Goal: Task Accomplishment & Management: Complete application form

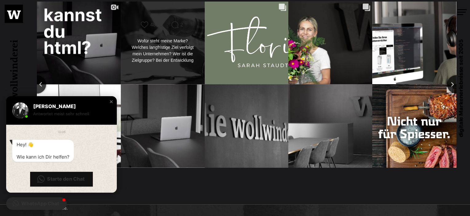
scroll to position [1281, 0]
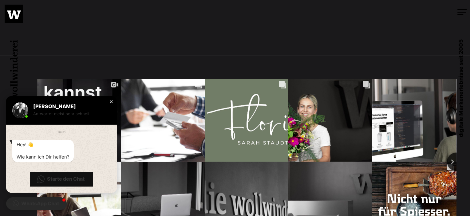
click at [112, 101] on div "Close chat window" at bounding box center [111, 102] width 6 height 6
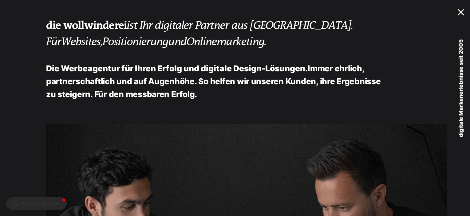
scroll to position [0, 0]
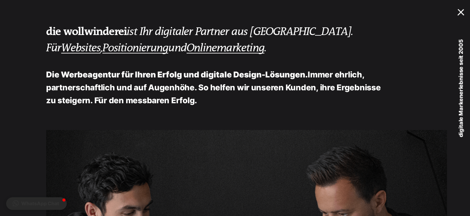
click at [462, 11] on div at bounding box center [461, 11] width 9 height 6
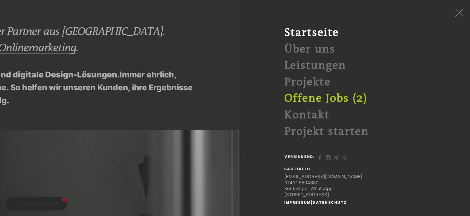
click at [310, 100] on link "Offene Jobs (2)" at bounding box center [325, 98] width 83 height 13
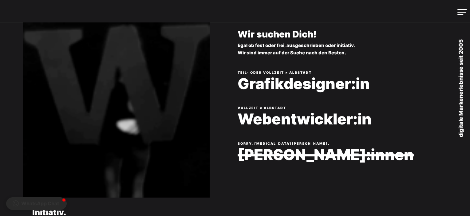
scroll to position [92, 0]
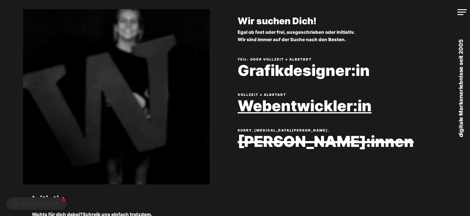
click at [293, 108] on link "Webentwickler:in" at bounding box center [347, 106] width 219 height 17
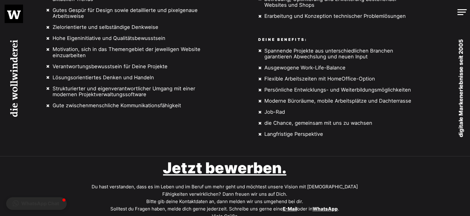
scroll to position [338, 0]
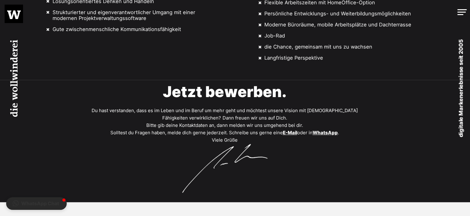
click at [266, 96] on link "Jetzt bewerben." at bounding box center [224, 92] width 123 height 18
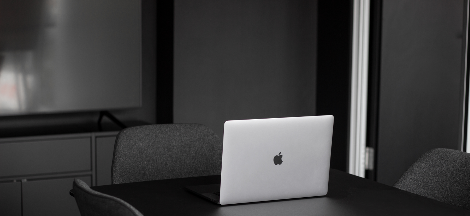
scroll to position [422, 0]
